Goal: Task Accomplishment & Management: Complete application form

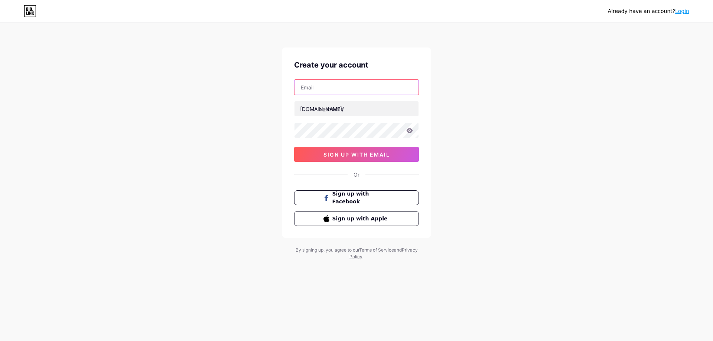
click at [326, 87] on input "text" at bounding box center [356, 87] width 124 height 15
click at [317, 88] on input "text" at bounding box center [356, 87] width 124 height 15
type input "[EMAIL_ADDRESS][DOMAIN_NAME]"
click at [348, 109] on input "text" at bounding box center [356, 108] width 124 height 15
type input "nikepim"
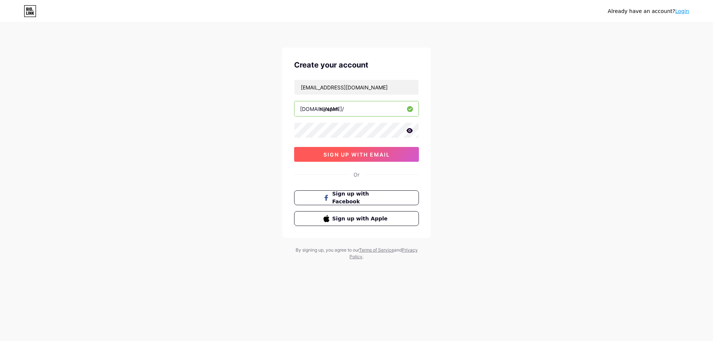
click at [367, 157] on span "sign up with email" at bounding box center [356, 154] width 66 height 6
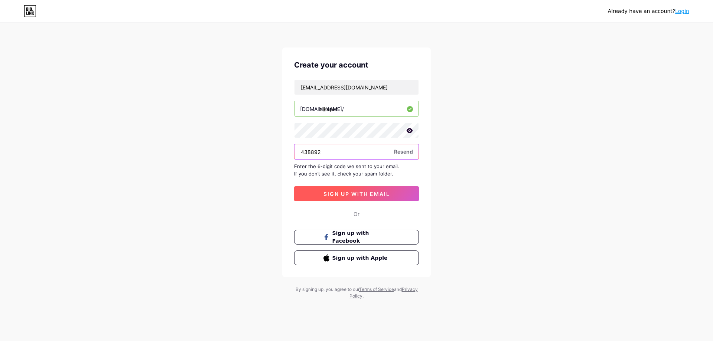
type input "438892"
click at [380, 190] on button "sign up with email" at bounding box center [356, 193] width 125 height 15
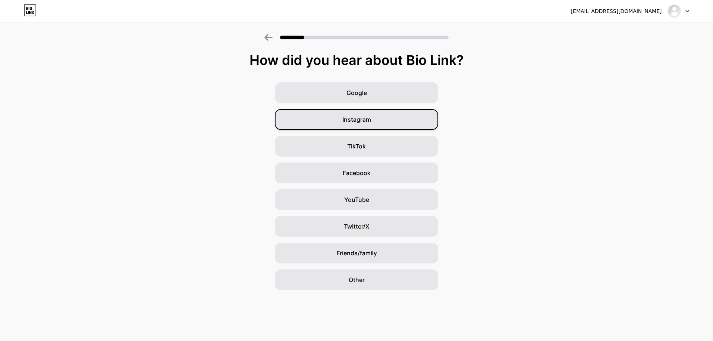
click at [395, 116] on div "Instagram" at bounding box center [356, 119] width 163 height 21
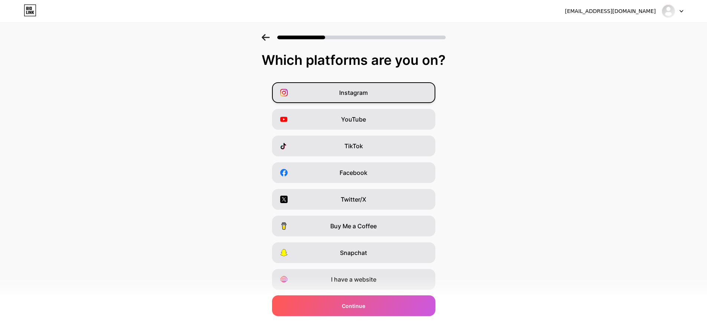
click at [386, 95] on div "Instagram" at bounding box center [353, 92] width 163 height 21
click at [387, 152] on div "TikTok" at bounding box center [353, 146] width 163 height 21
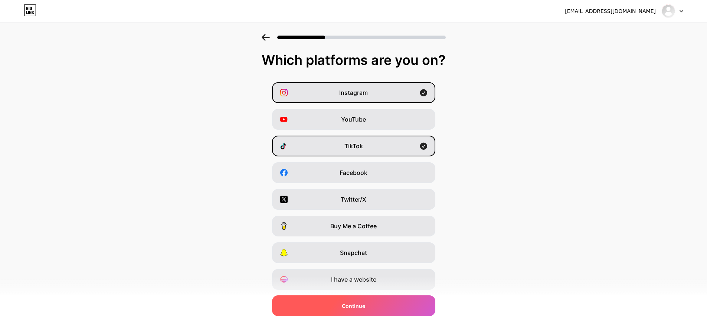
click at [390, 308] on div "Continue" at bounding box center [353, 306] width 163 height 21
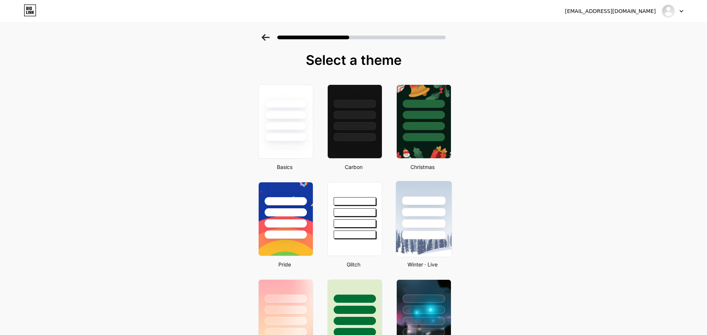
click at [442, 189] on div at bounding box center [424, 210] width 56 height 58
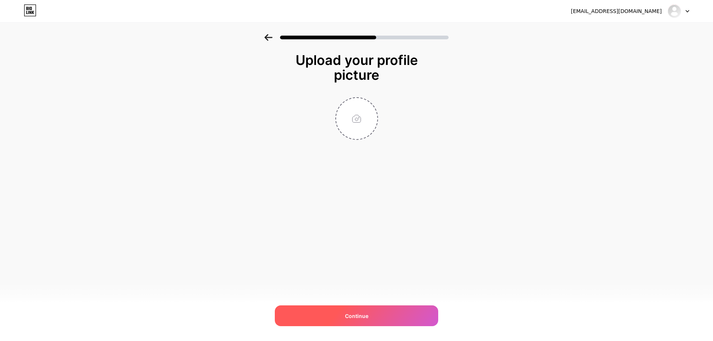
click at [368, 318] on div "Continue" at bounding box center [356, 315] width 163 height 21
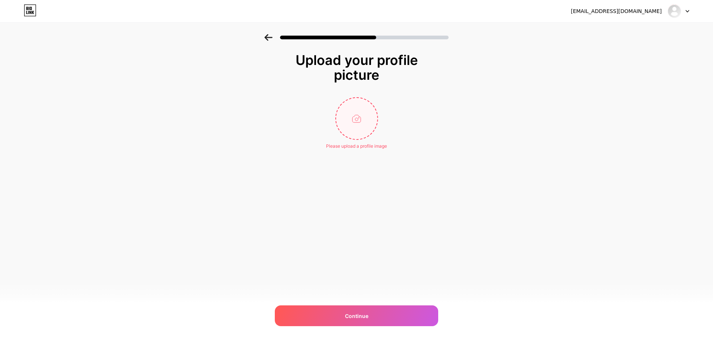
click at [356, 118] on input "file" at bounding box center [356, 118] width 41 height 41
click at [270, 39] on icon at bounding box center [268, 37] width 8 height 7
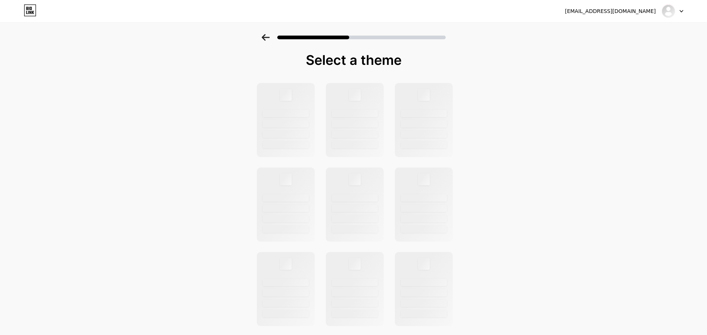
click at [270, 39] on icon at bounding box center [266, 37] width 8 height 7
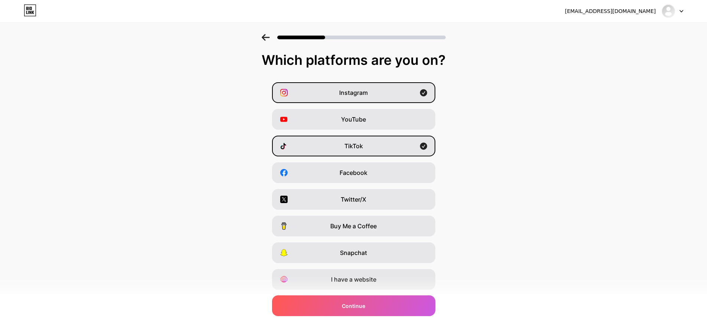
click at [270, 39] on icon at bounding box center [266, 37] width 8 height 7
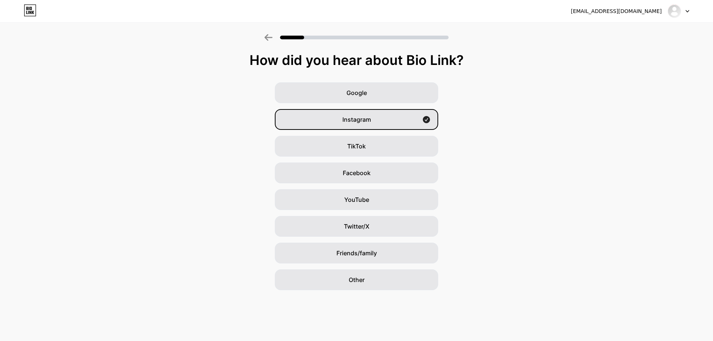
click at [270, 39] on icon at bounding box center [268, 37] width 8 height 7
click at [686, 11] on icon at bounding box center [686, 11] width 3 height 2
click at [648, 13] on div "[EMAIL_ADDRESS][DOMAIN_NAME]" at bounding box center [615, 11] width 91 height 8
click at [674, 10] on img at bounding box center [674, 11] width 12 height 12
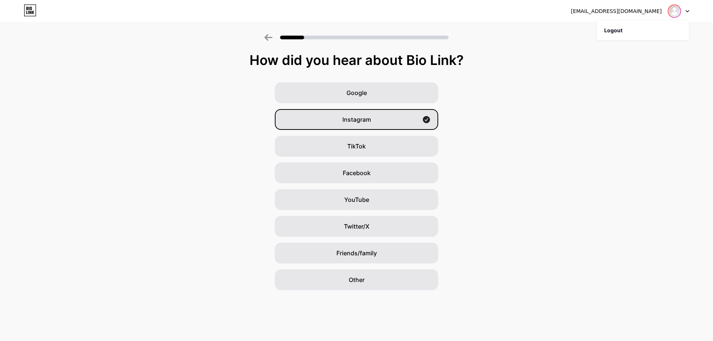
click at [674, 10] on img at bounding box center [674, 11] width 12 height 12
click at [405, 115] on div "Instagram" at bounding box center [356, 119] width 163 height 21
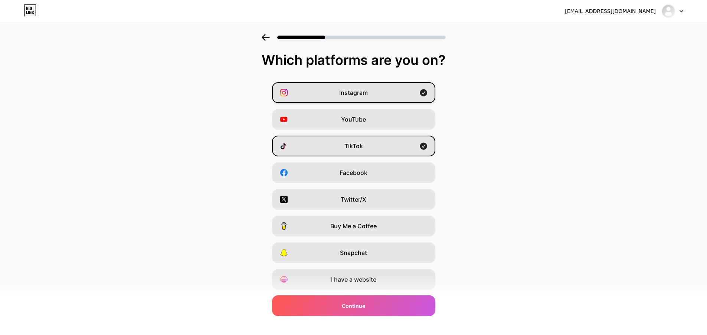
click at [427, 92] on icon at bounding box center [423, 92] width 7 height 7
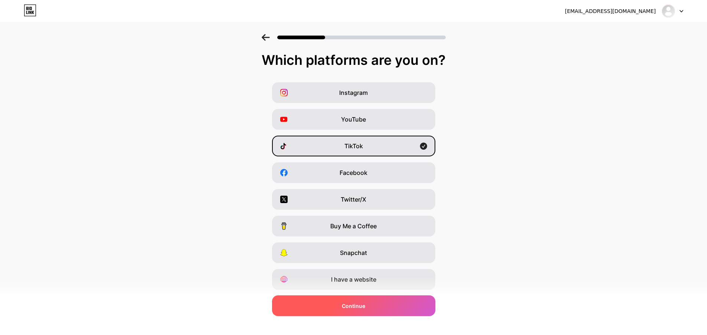
click at [384, 306] on div "Continue" at bounding box center [353, 306] width 163 height 21
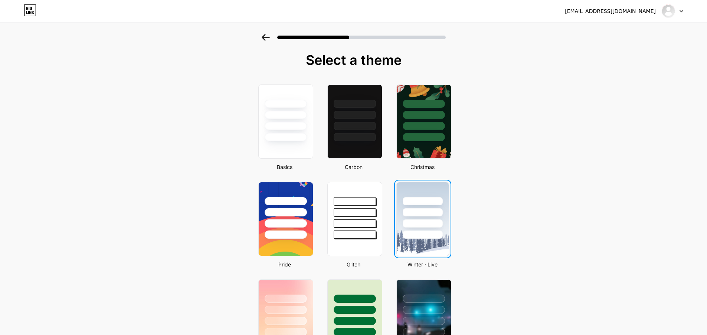
click at [430, 219] on div at bounding box center [423, 211] width 52 height 56
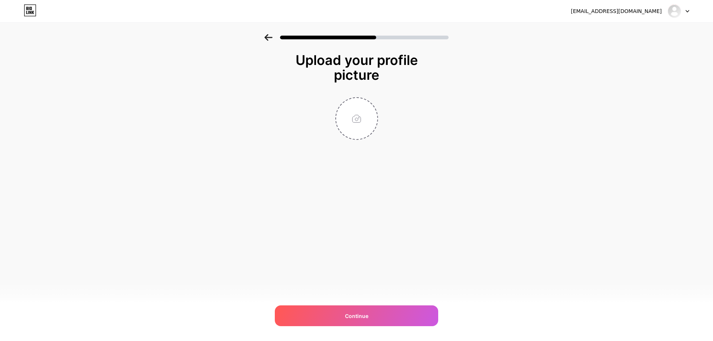
click at [460, 186] on div "nikepim047@gmail.com Logout Link Copied Upload your profile picture Continue" at bounding box center [356, 170] width 713 height 341
click at [351, 118] on input "file" at bounding box center [356, 118] width 41 height 41
click at [421, 92] on div "Upload your profile picture Continue" at bounding box center [356, 96] width 148 height 87
click at [360, 119] on input "file" at bounding box center [356, 118] width 41 height 41
type input "C:\fakepath\png-clipart-nike-air-logo-nike-swoosh-illustrator-illustration-colo…"
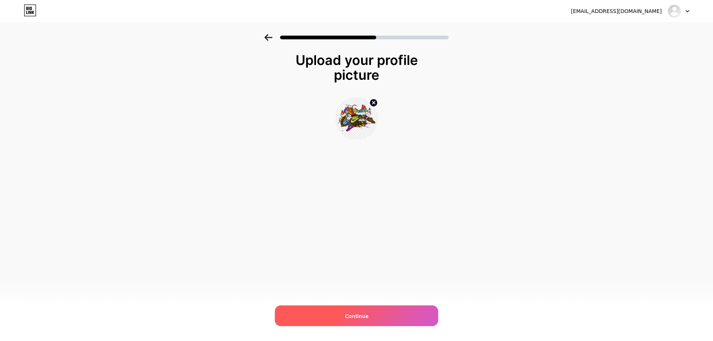
click at [394, 317] on div "Continue" at bounding box center [356, 315] width 163 height 21
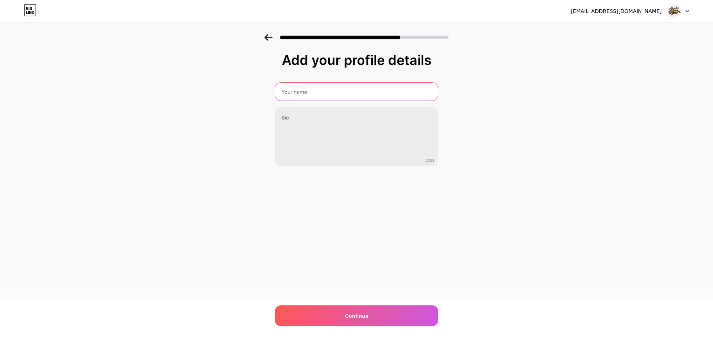
click at [399, 95] on input "text" at bounding box center [356, 92] width 163 height 18
click at [291, 93] on input "sneakersaddict" at bounding box center [356, 92] width 164 height 18
type input "snikersaddict"
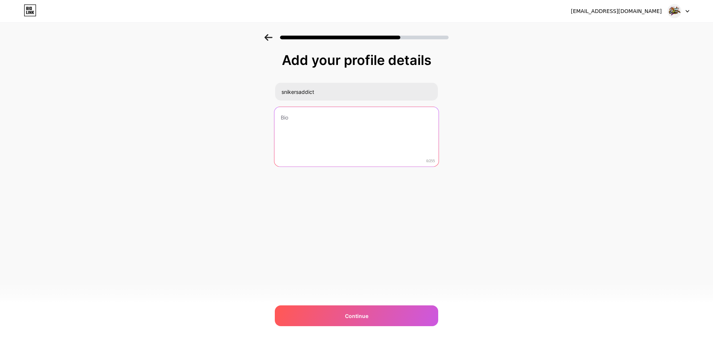
click at [292, 116] on textarea at bounding box center [356, 137] width 164 height 60
click at [325, 117] on textarea "Running, Training. Lifestyle and others Nike" at bounding box center [356, 137] width 164 height 60
click at [279, 119] on textarea "Running, Training,Lifestyle and others Nike" at bounding box center [356, 137] width 164 height 60
drag, startPoint x: 406, startPoint y: 117, endPoint x: 388, endPoint y: 118, distance: 17.9
click at [388, 118] on textarea "Nike Running, Training,Lifestyle and others Nike" at bounding box center [356, 137] width 164 height 60
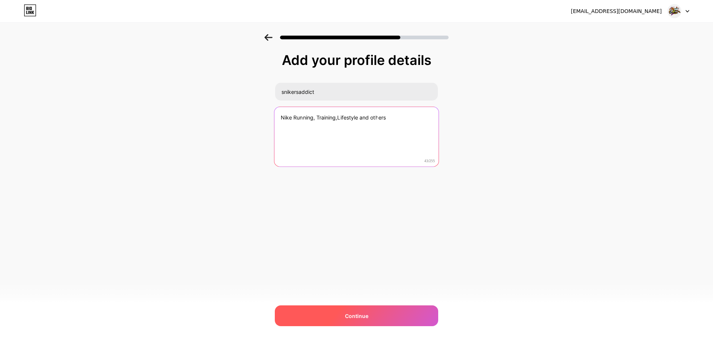
type textarea "Nike Running, Training,Lifestyle and others"
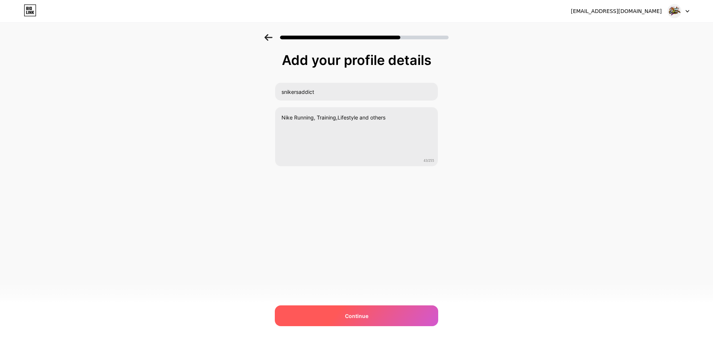
click at [350, 315] on span "Continue" at bounding box center [356, 316] width 23 height 8
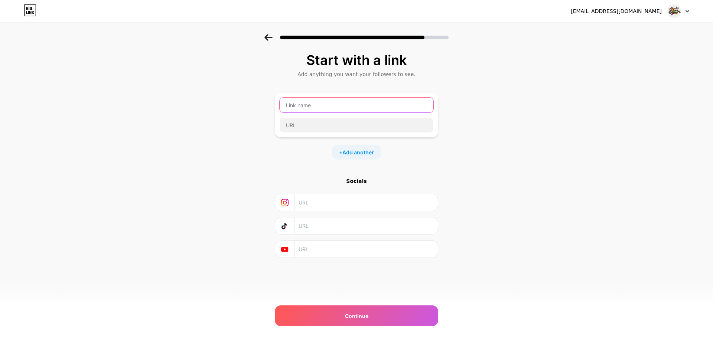
click at [325, 106] on input "text" at bounding box center [356, 105] width 154 height 15
click at [312, 105] on input "text" at bounding box center [356, 105] width 154 height 15
type input "Running"
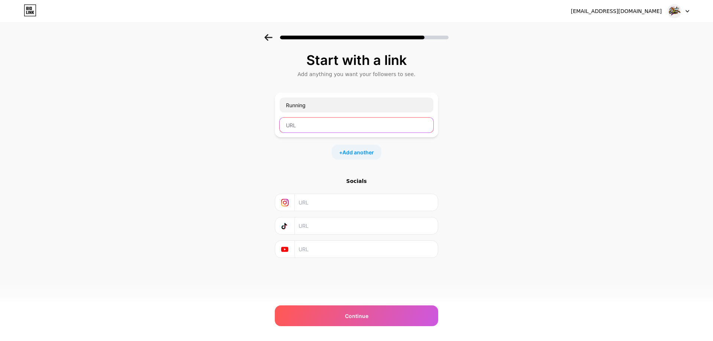
click at [322, 131] on input "text" at bounding box center [356, 125] width 154 height 15
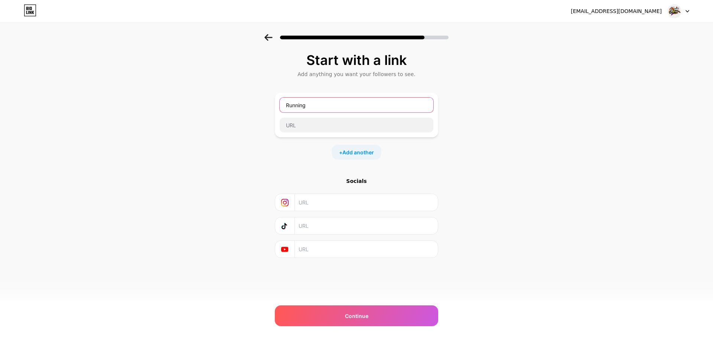
drag, startPoint x: 320, startPoint y: 108, endPoint x: 315, endPoint y: 109, distance: 4.9
click at [315, 109] on input "Running" at bounding box center [356, 105] width 154 height 15
drag, startPoint x: 282, startPoint y: 109, endPoint x: 271, endPoint y: 111, distance: 10.9
click at [271, 111] on div "Start with a link Add anything you want your followers to see. Running + Add an…" at bounding box center [356, 164] width 713 height 261
drag, startPoint x: 317, startPoint y: 104, endPoint x: 276, endPoint y: 108, distance: 41.8
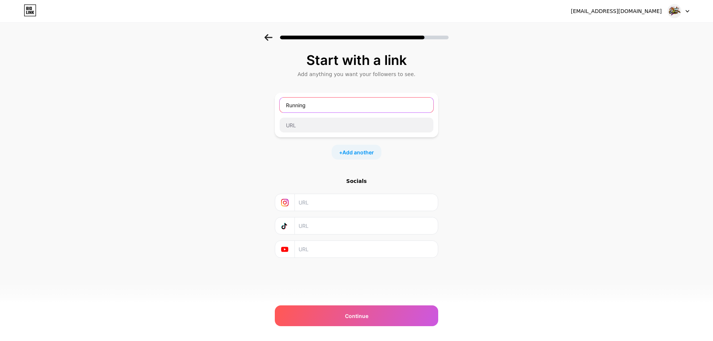
click at [276, 108] on div "Running" at bounding box center [356, 115] width 163 height 45
type input "Nike Footwear"
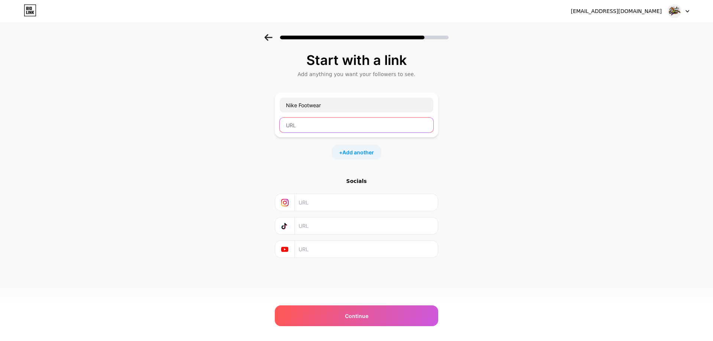
click at [295, 125] on input "text" at bounding box center [356, 125] width 154 height 15
paste input "https://www.canva.com/design/DAG11GjvaxI/hNJS6xmqAAYbK39rK44qSA/edit"
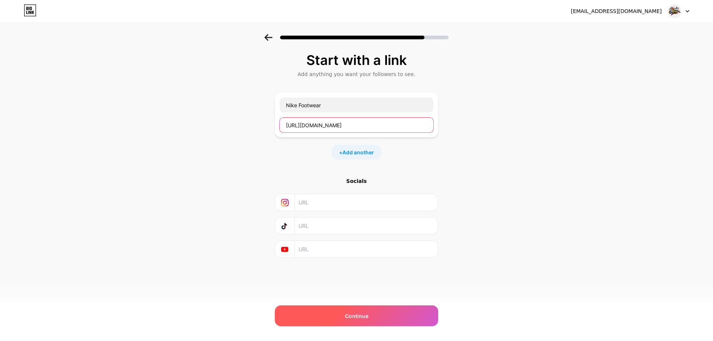
type input "https://www.canva.com/design/DAG11GjvaxI/hNJS6xmqAAYbK39rK44qSA/edit"
click at [374, 314] on div "Continue" at bounding box center [356, 315] width 163 height 21
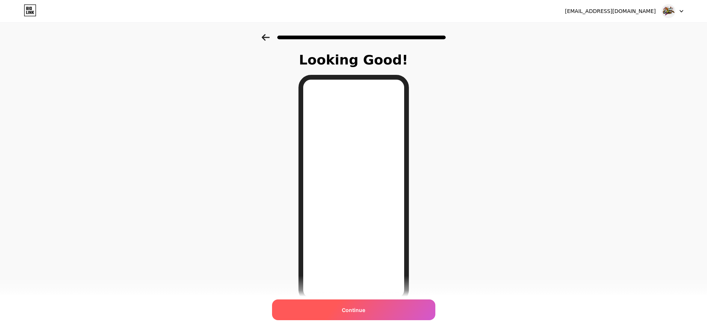
scroll to position [37, 0]
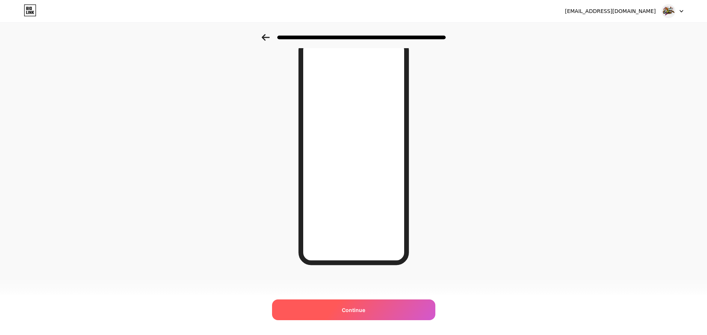
click at [379, 312] on div "Continue" at bounding box center [353, 310] width 163 height 21
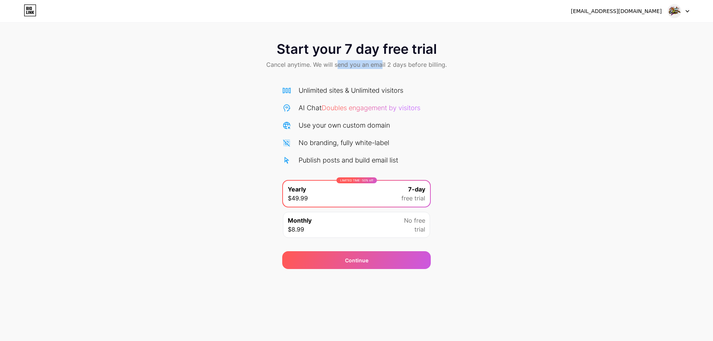
drag, startPoint x: 337, startPoint y: 67, endPoint x: 387, endPoint y: 69, distance: 50.9
click at [383, 63] on span "Cancel anytime. We will send you an email 2 days before billing." at bounding box center [356, 64] width 180 height 9
click at [504, 191] on div "Start your 7 day free trial Cancel anytime. We will send you an email 2 days be…" at bounding box center [356, 151] width 713 height 235
click at [27, 12] on icon at bounding box center [30, 10] width 13 height 12
click at [652, 6] on div "[EMAIL_ADDRESS][DOMAIN_NAME]" at bounding box center [629, 10] width 118 height 13
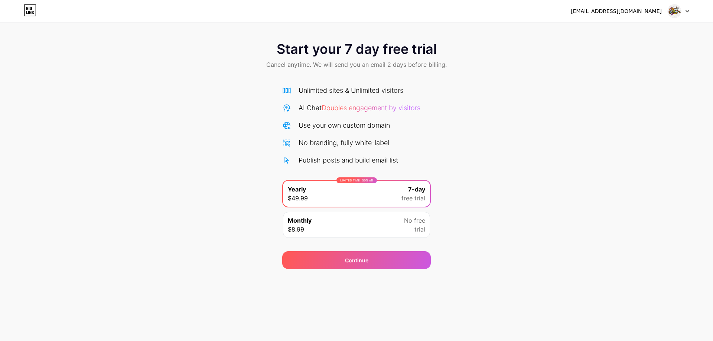
click at [665, 7] on div "[EMAIL_ADDRESS][DOMAIN_NAME]" at bounding box center [629, 10] width 118 height 13
click at [671, 11] on img at bounding box center [674, 11] width 14 height 14
click at [645, 13] on div "[EMAIL_ADDRESS][DOMAIN_NAME]" at bounding box center [615, 11] width 91 height 8
click at [689, 11] on div "[EMAIL_ADDRESS][DOMAIN_NAME] Logout" at bounding box center [356, 10] width 713 height 13
click at [685, 10] on div at bounding box center [678, 10] width 22 height 13
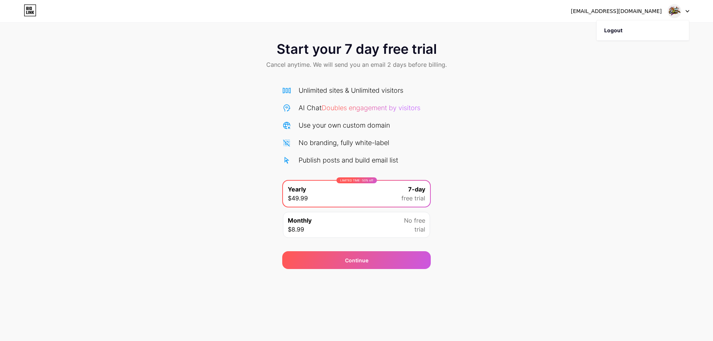
click at [579, 137] on div "Start your 7 day free trial Cancel anytime. We will send you an email 2 days be…" at bounding box center [356, 151] width 713 height 235
click at [369, 96] on div "Unlimited sites & Unlimited visitors AI Chat Doubles engagement by visitors Use…" at bounding box center [356, 125] width 148 height 80
click at [32, 10] on icon at bounding box center [30, 10] width 13 height 12
click at [685, 11] on icon at bounding box center [687, 11] width 4 height 3
click at [611, 33] on li "Logout" at bounding box center [642, 30] width 92 height 20
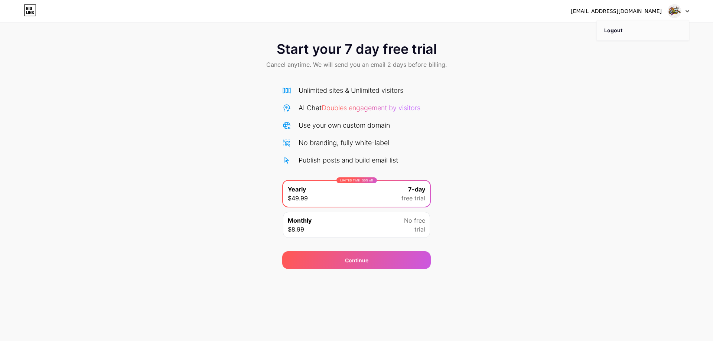
click at [624, 28] on li "Logout" at bounding box center [642, 30] width 92 height 20
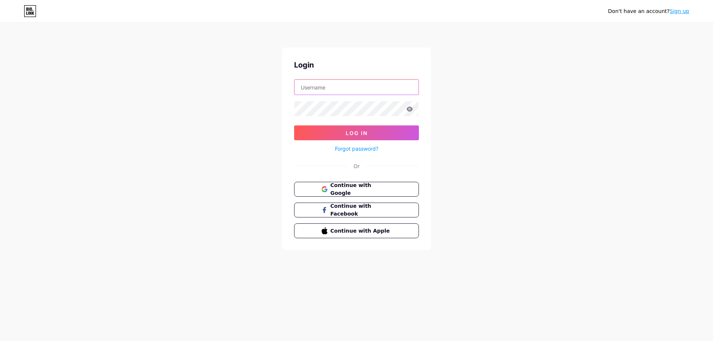
type input "[EMAIL_ADDRESS][DOMAIN_NAME]"
